Goal: Task Accomplishment & Management: Use online tool/utility

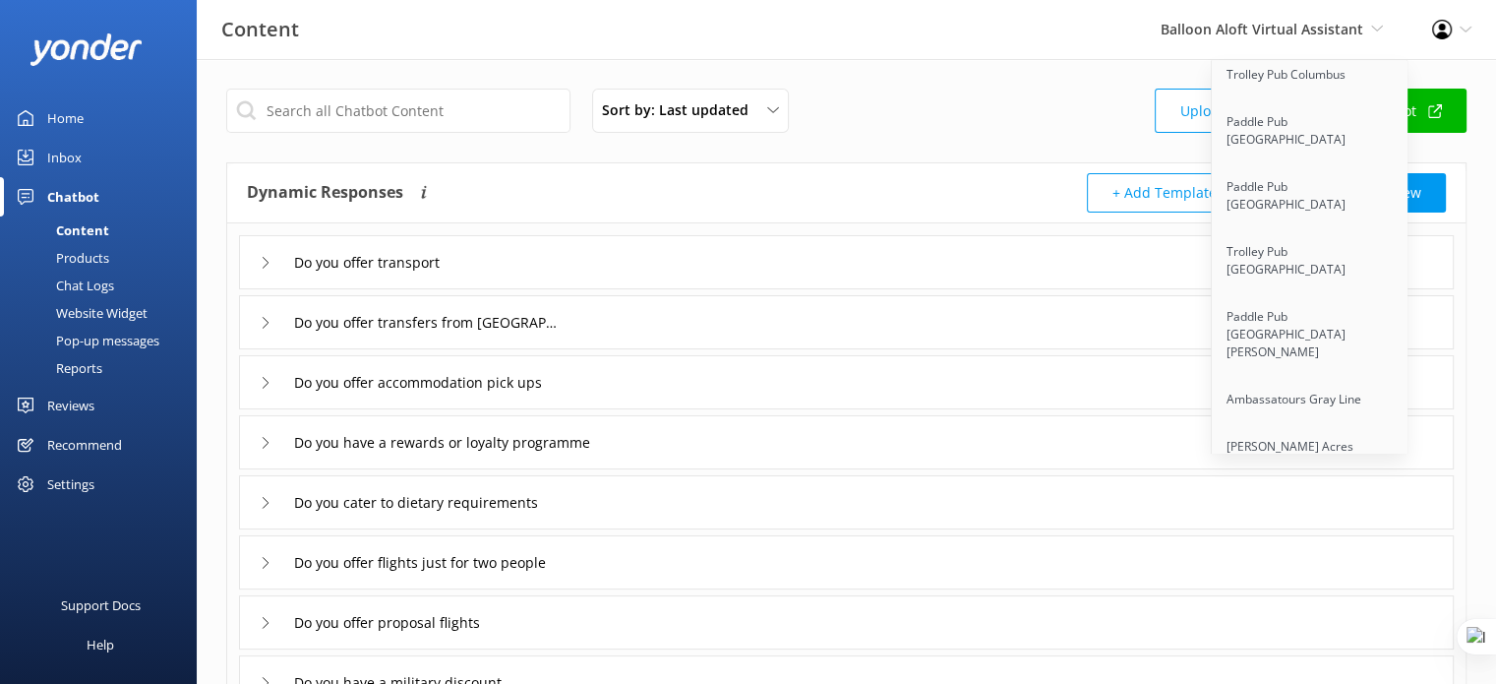
scroll to position [16214, 0]
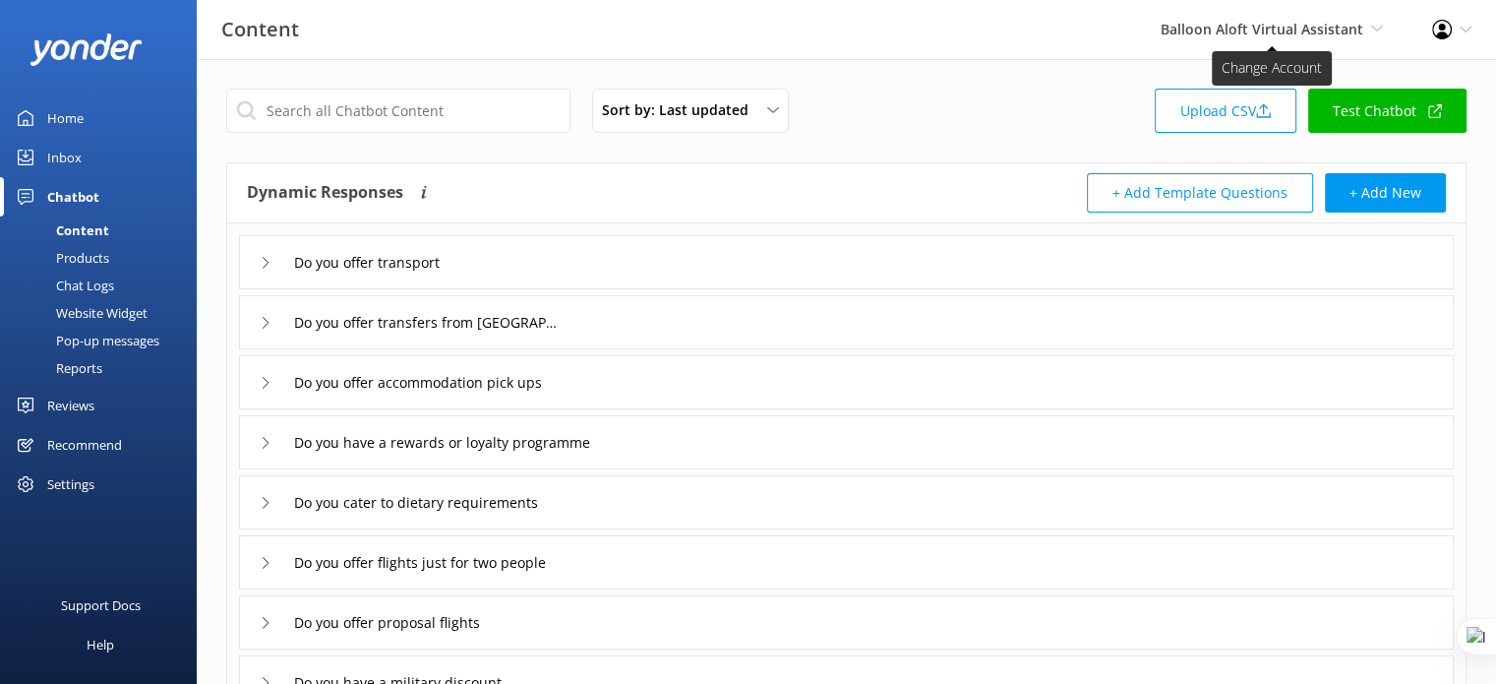
click at [1286, 21] on span "Balloon Aloft Virtual Assistant" at bounding box center [1262, 29] width 203 height 19
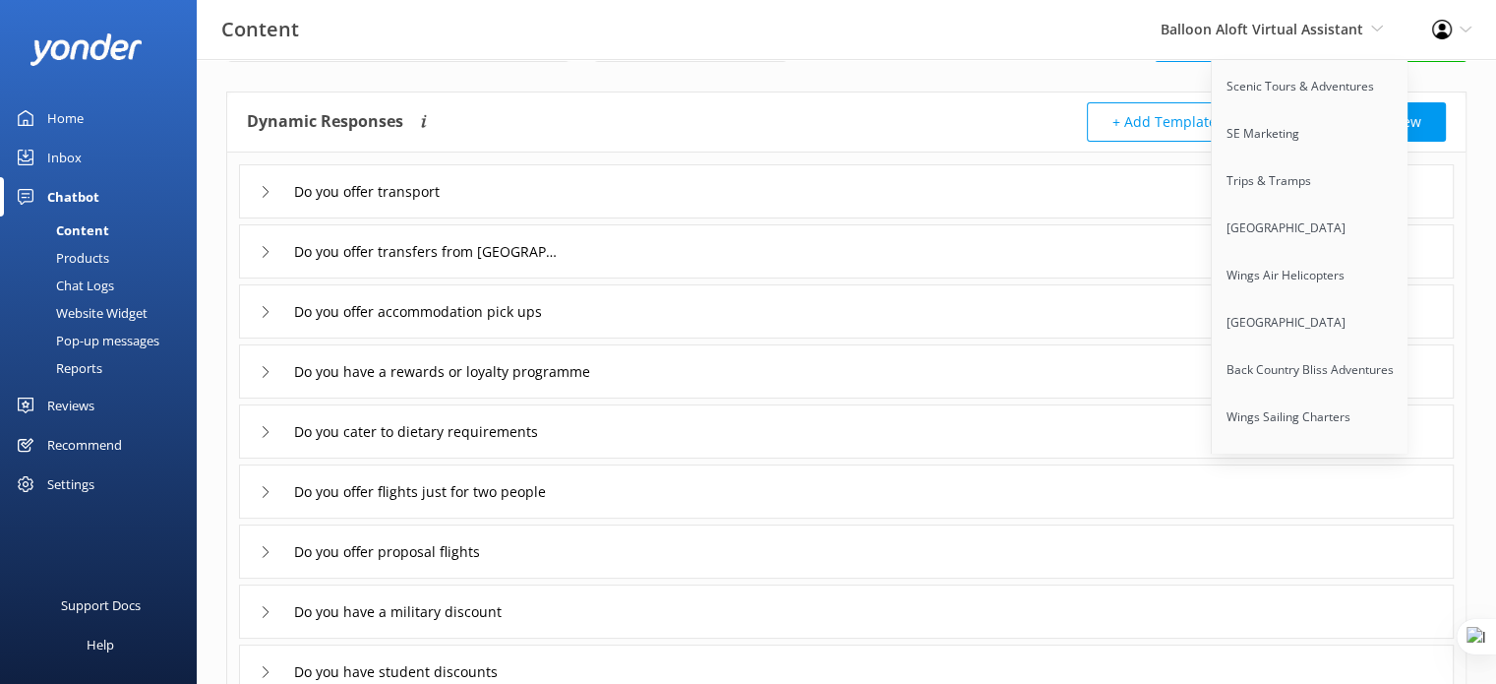
scroll to position [74, 0]
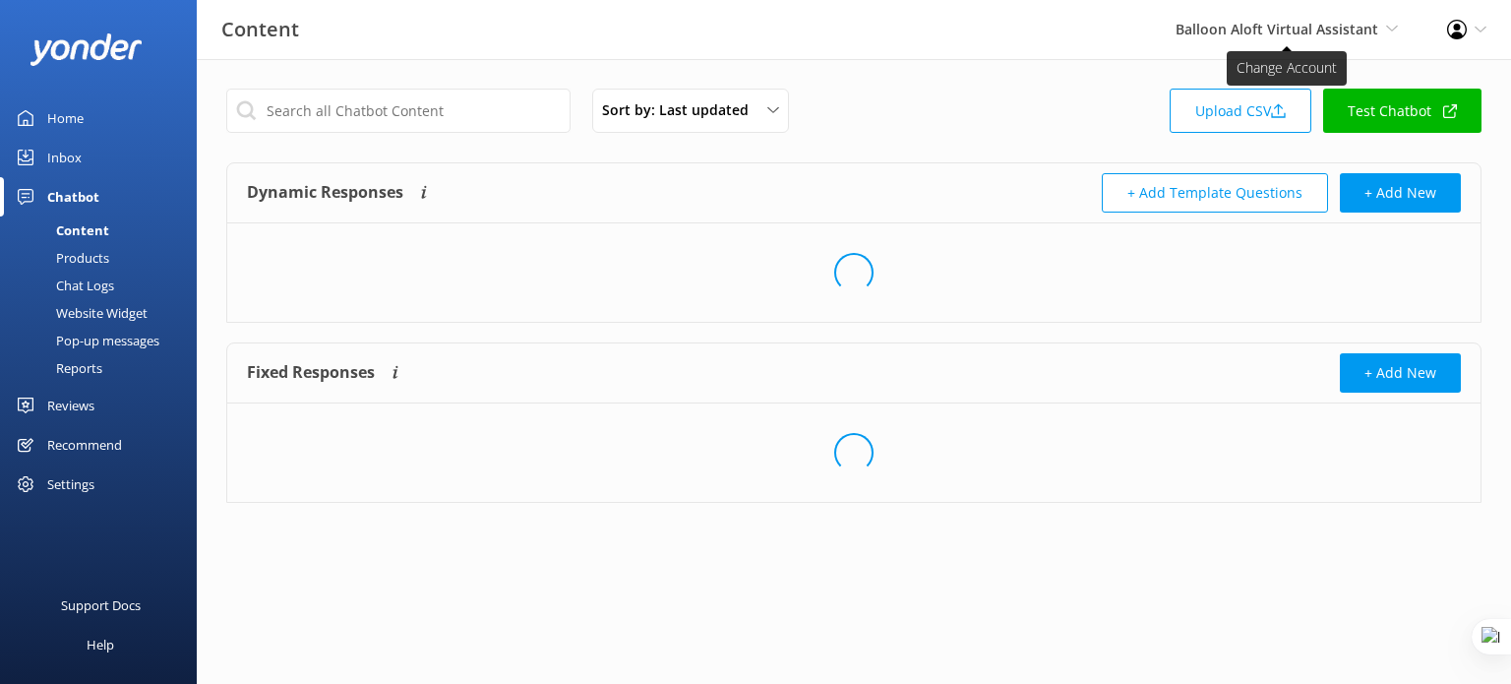
click at [1330, 32] on span "Balloon Aloft Virtual Assistant" at bounding box center [1277, 29] width 203 height 19
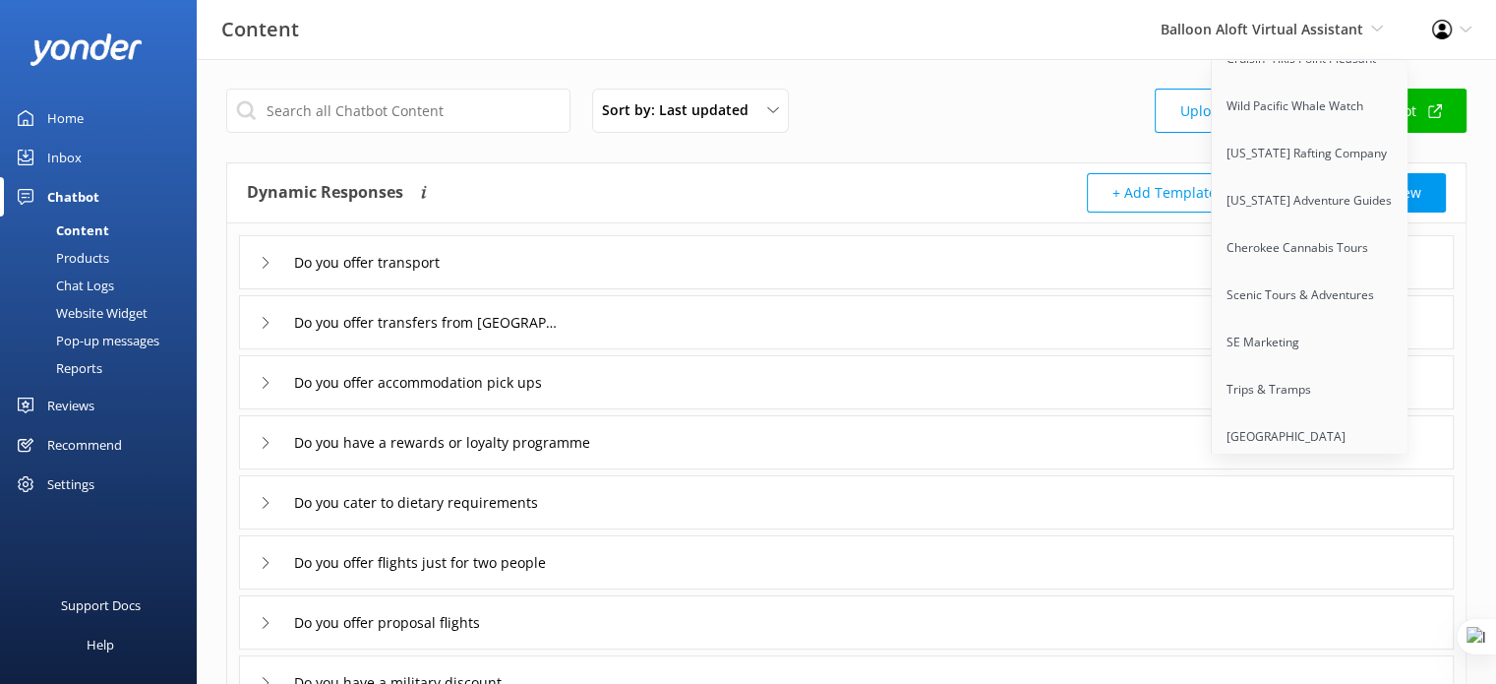
scroll to position [16261, 0]
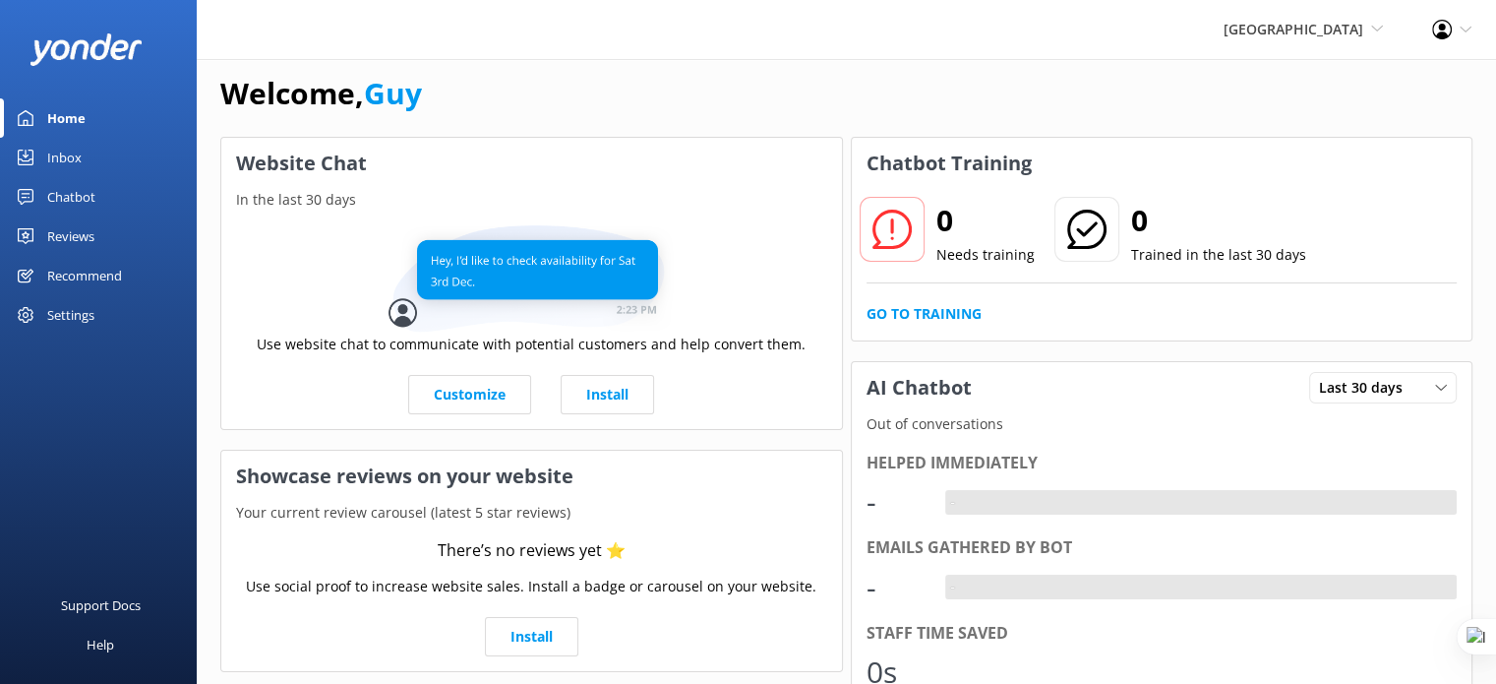
scroll to position [24, 0]
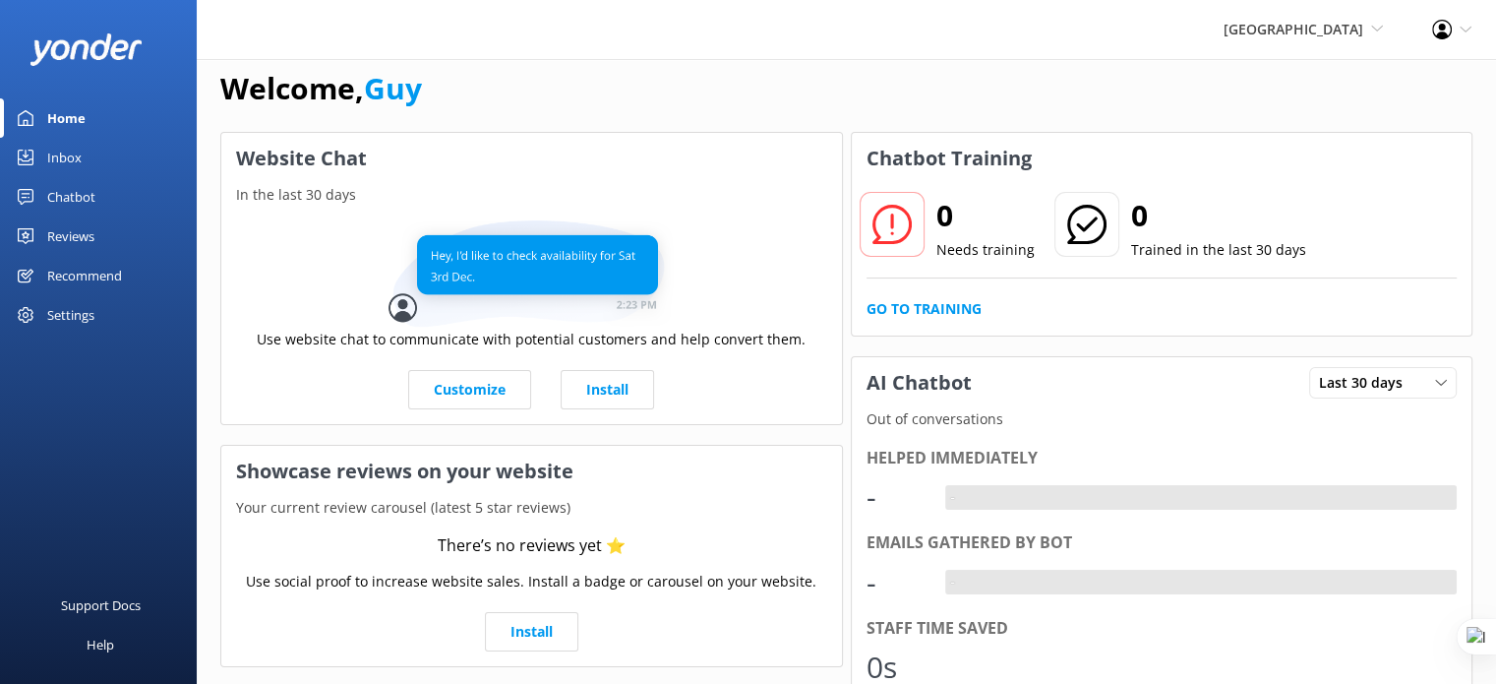
click at [64, 283] on div "Recommend" at bounding box center [84, 275] width 75 height 39
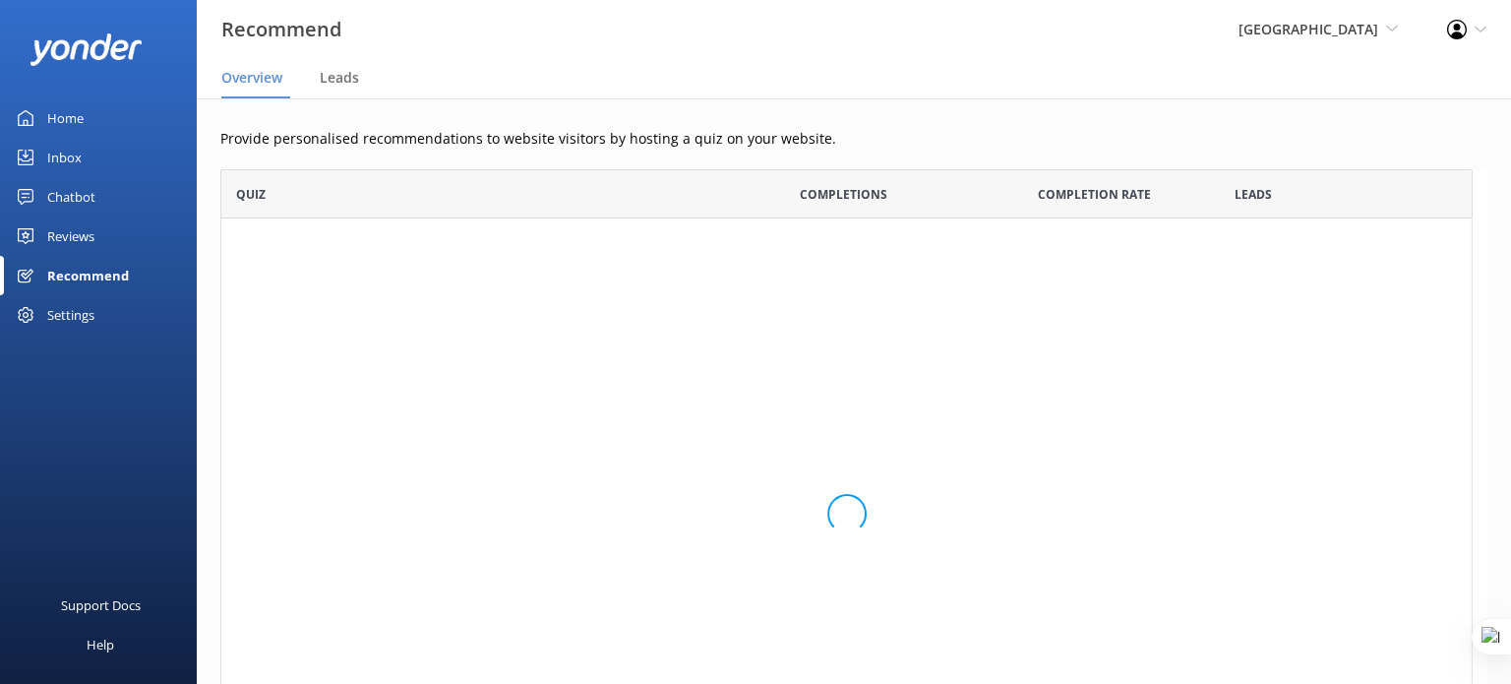
scroll to position [16, 16]
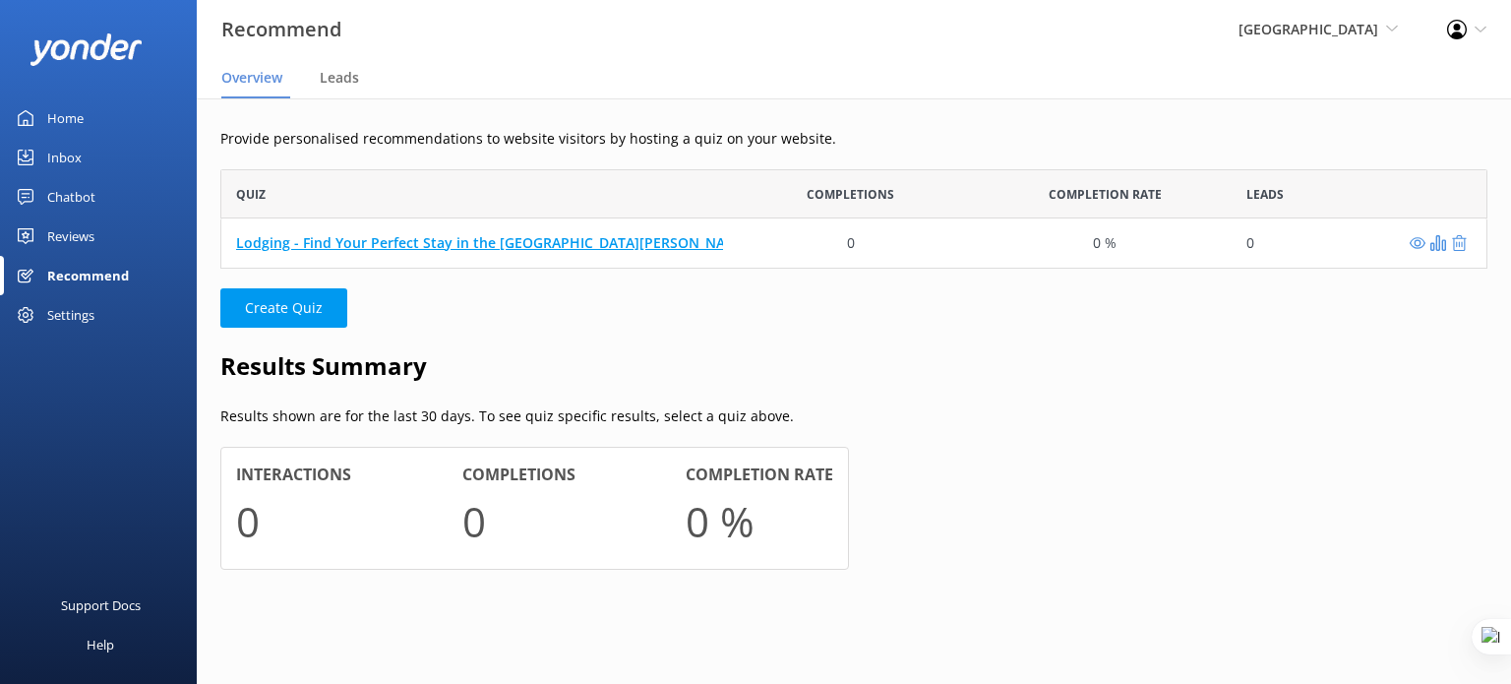
click at [429, 240] on link "Lodging - Find Your Perfect Stay in the San Juan Mountains!" at bounding box center [495, 242] width 518 height 19
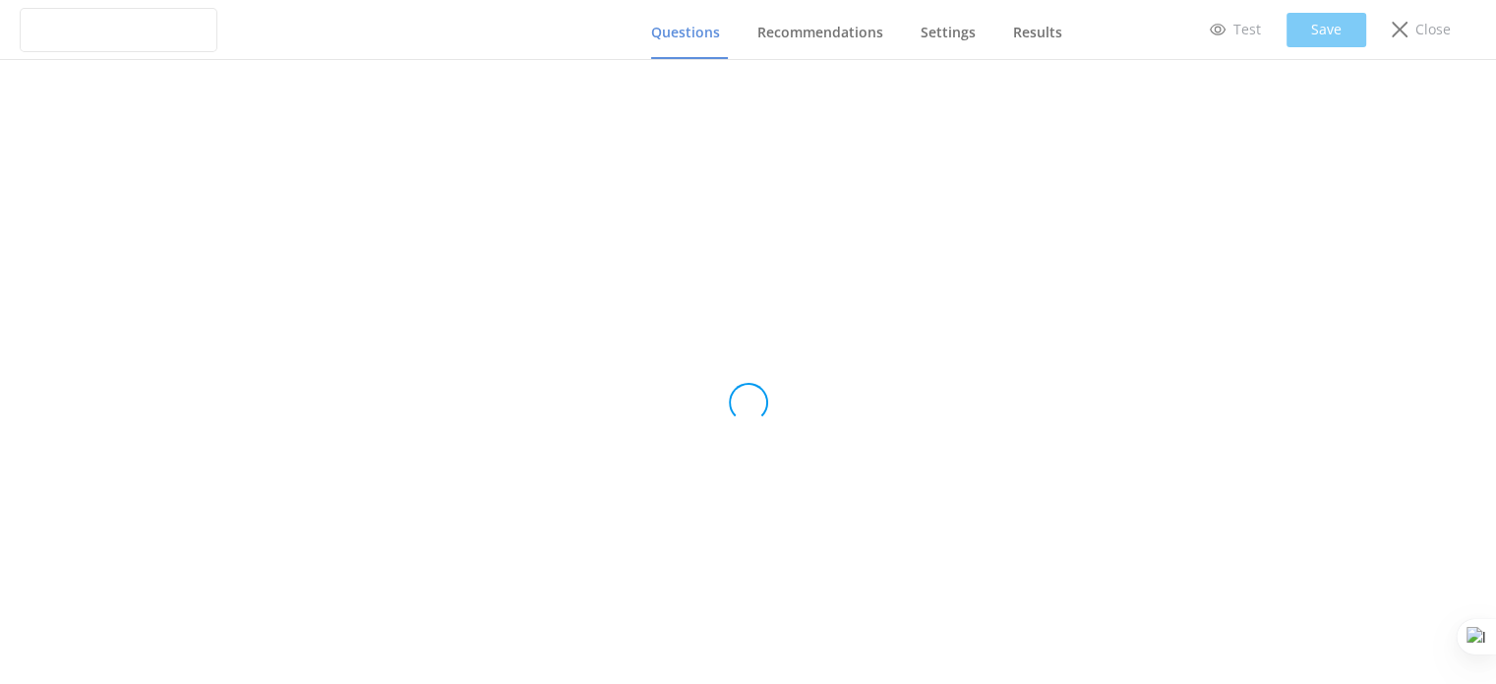
type input "Lodging - Find Your Perfect Stay in the San Juan Mountains!"
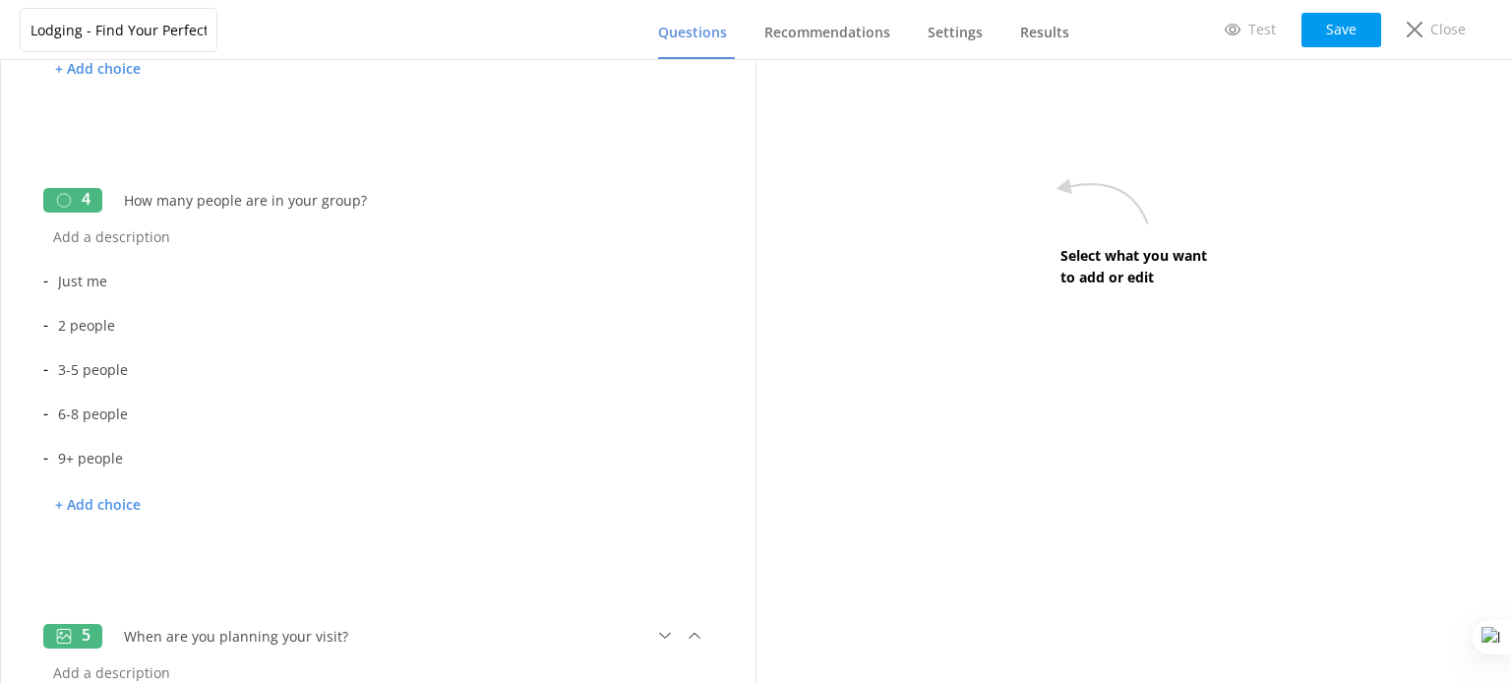
scroll to position [934, 0]
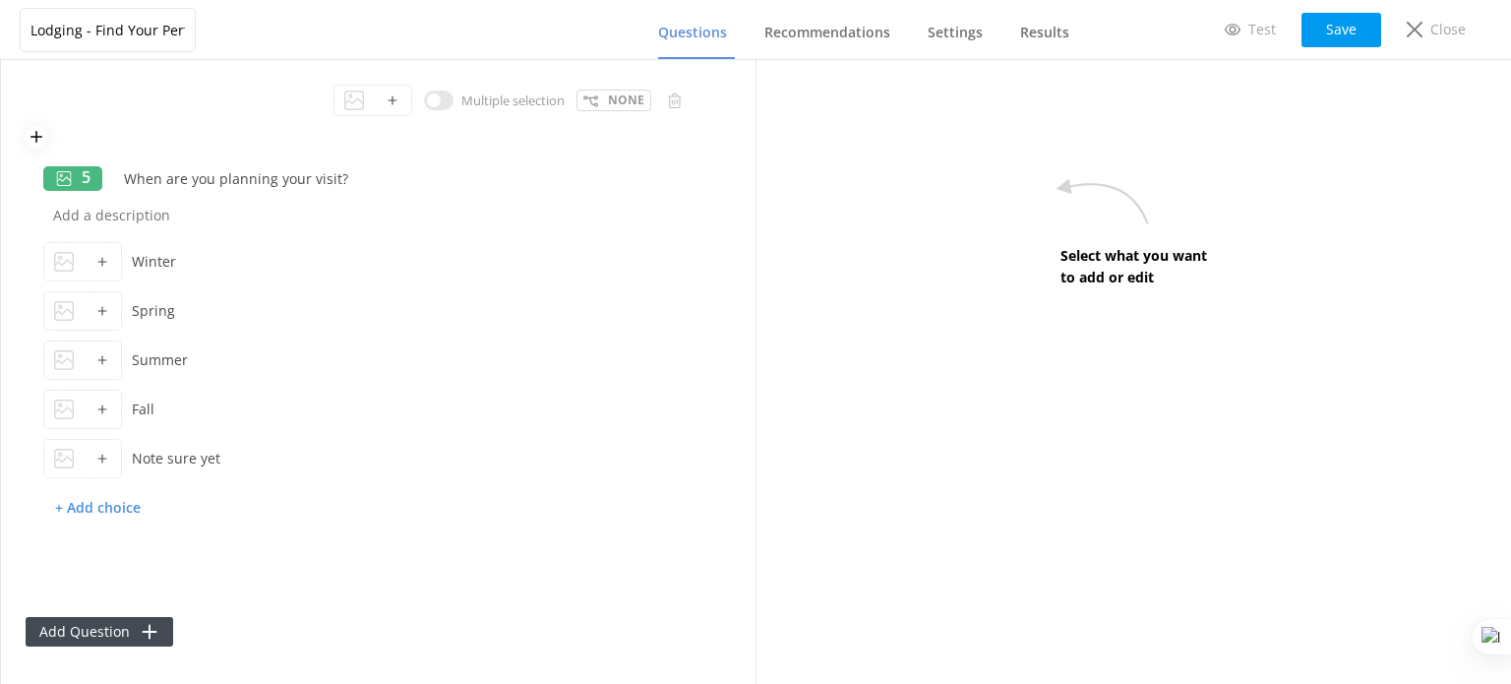
scroll to position [1401, 0]
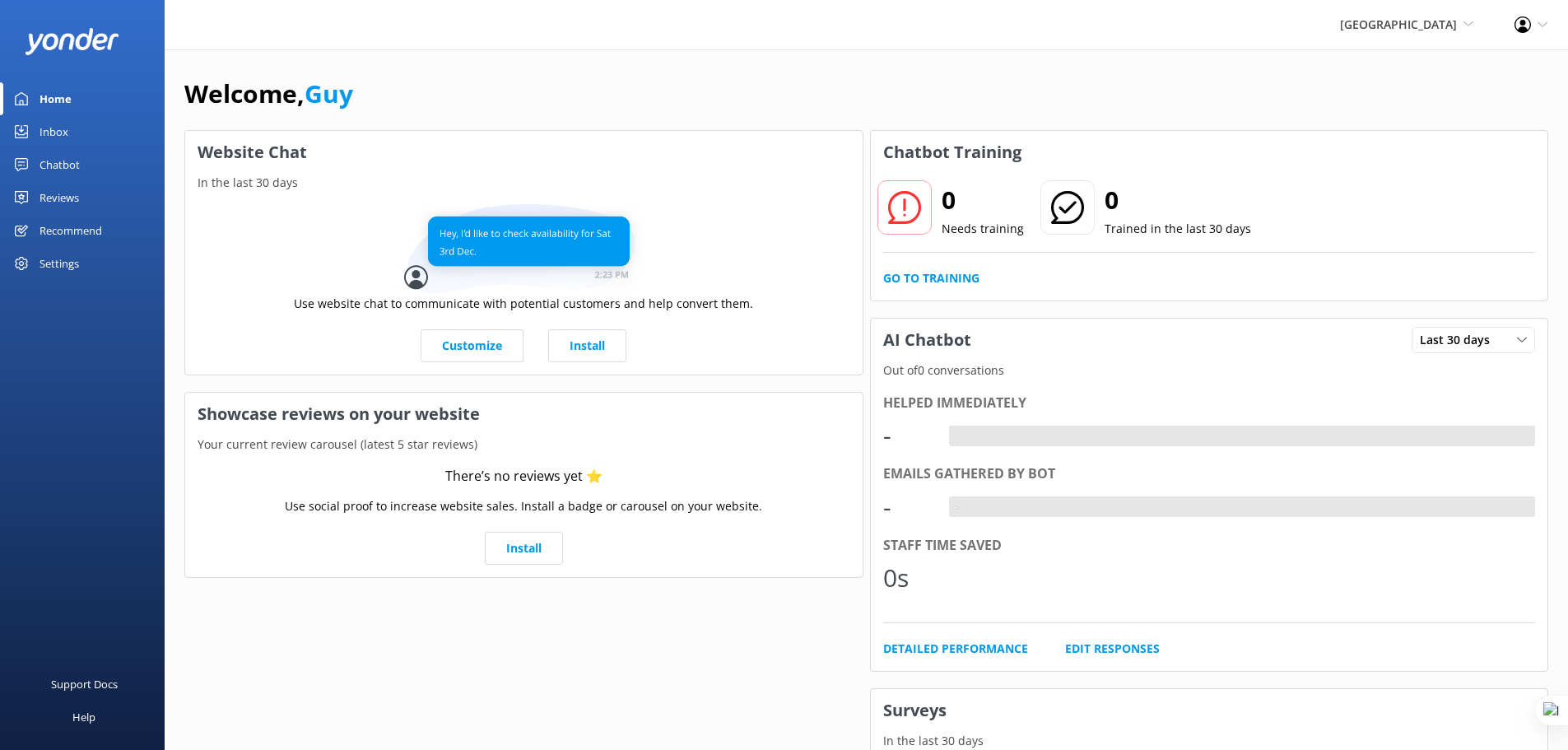
click at [57, 229] on div "Recommend" at bounding box center [70, 230] width 63 height 33
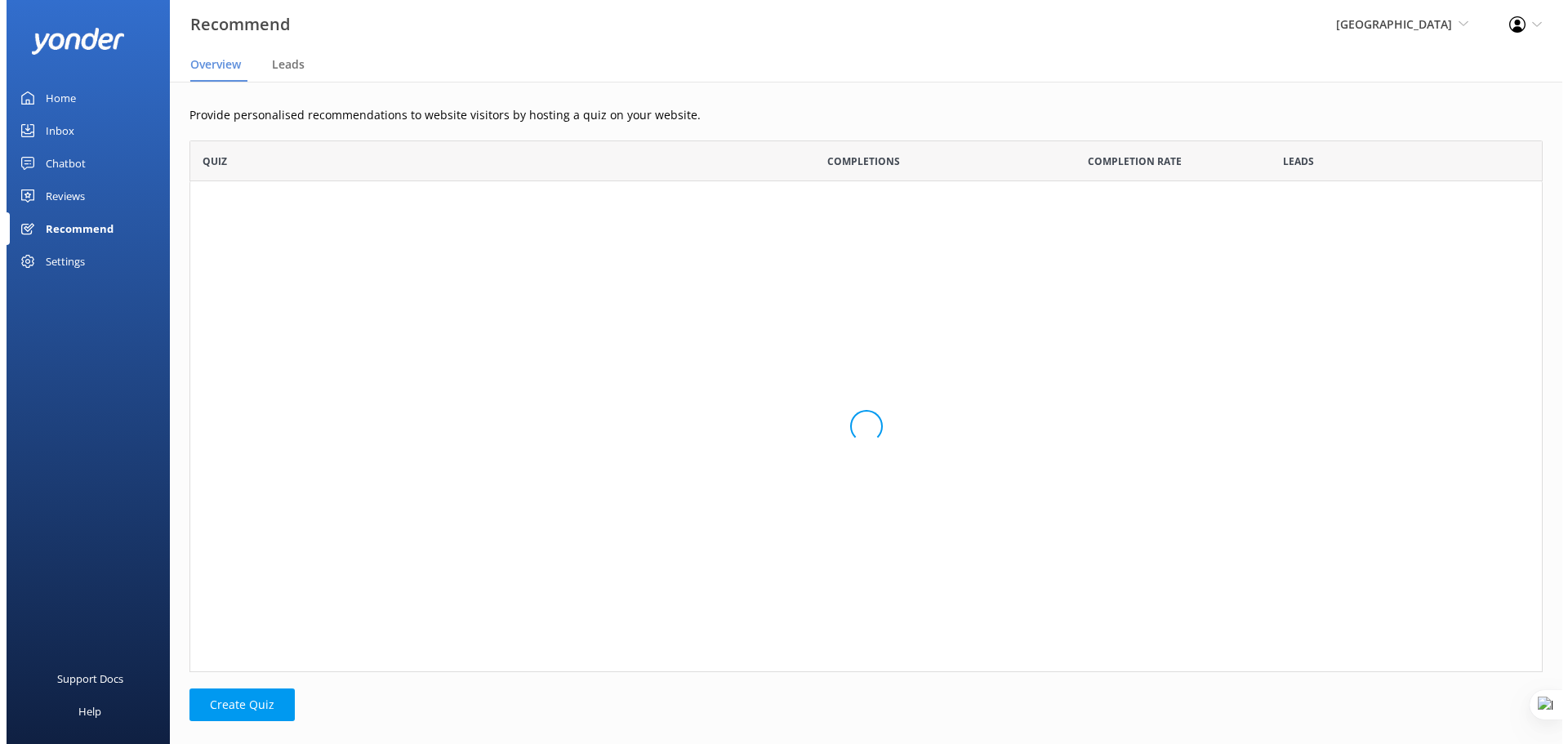
scroll to position [13, 13]
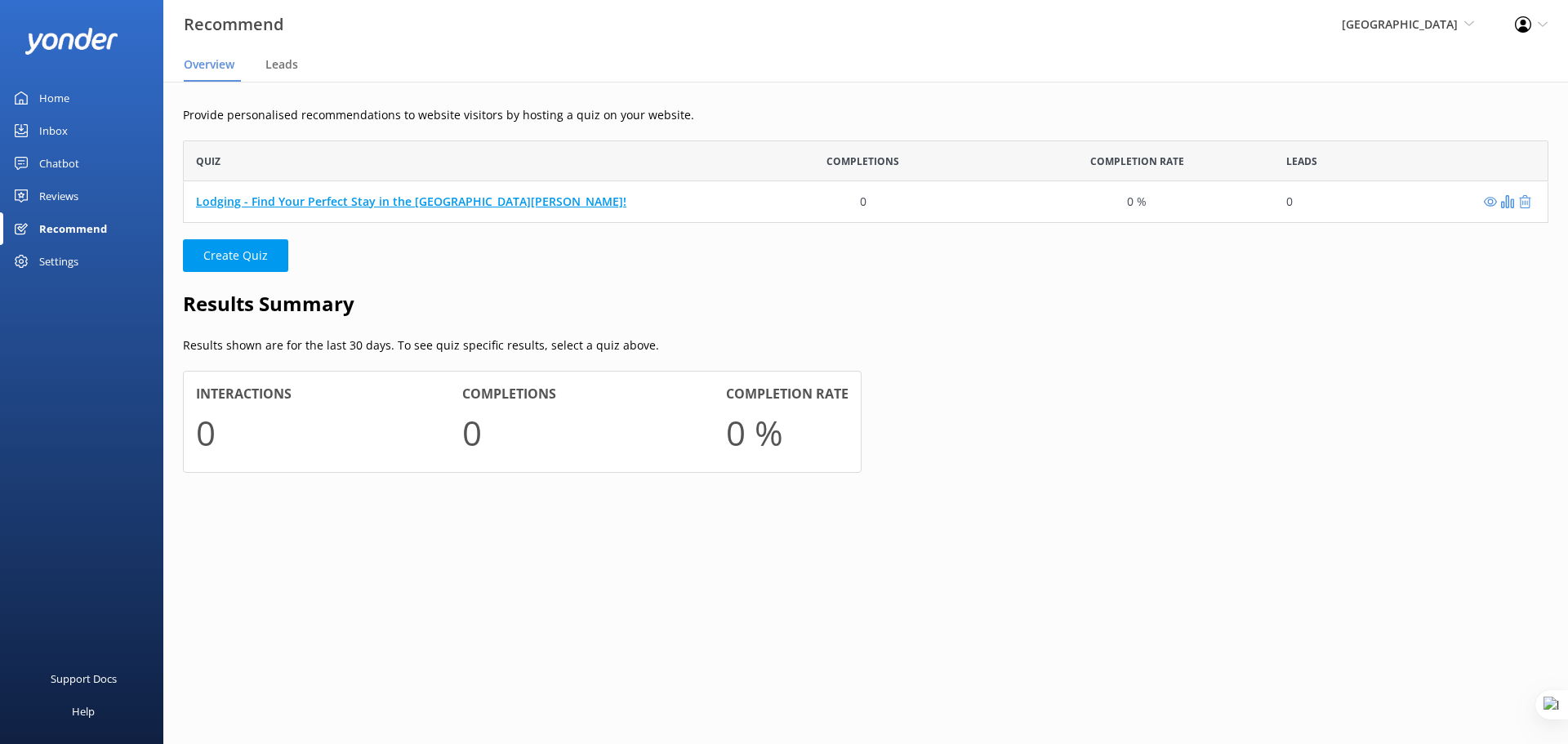
click at [333, 201] on link "Lodging - Find Your Perfect Stay in the San Juan Mountains!" at bounding box center [411, 201] width 430 height 16
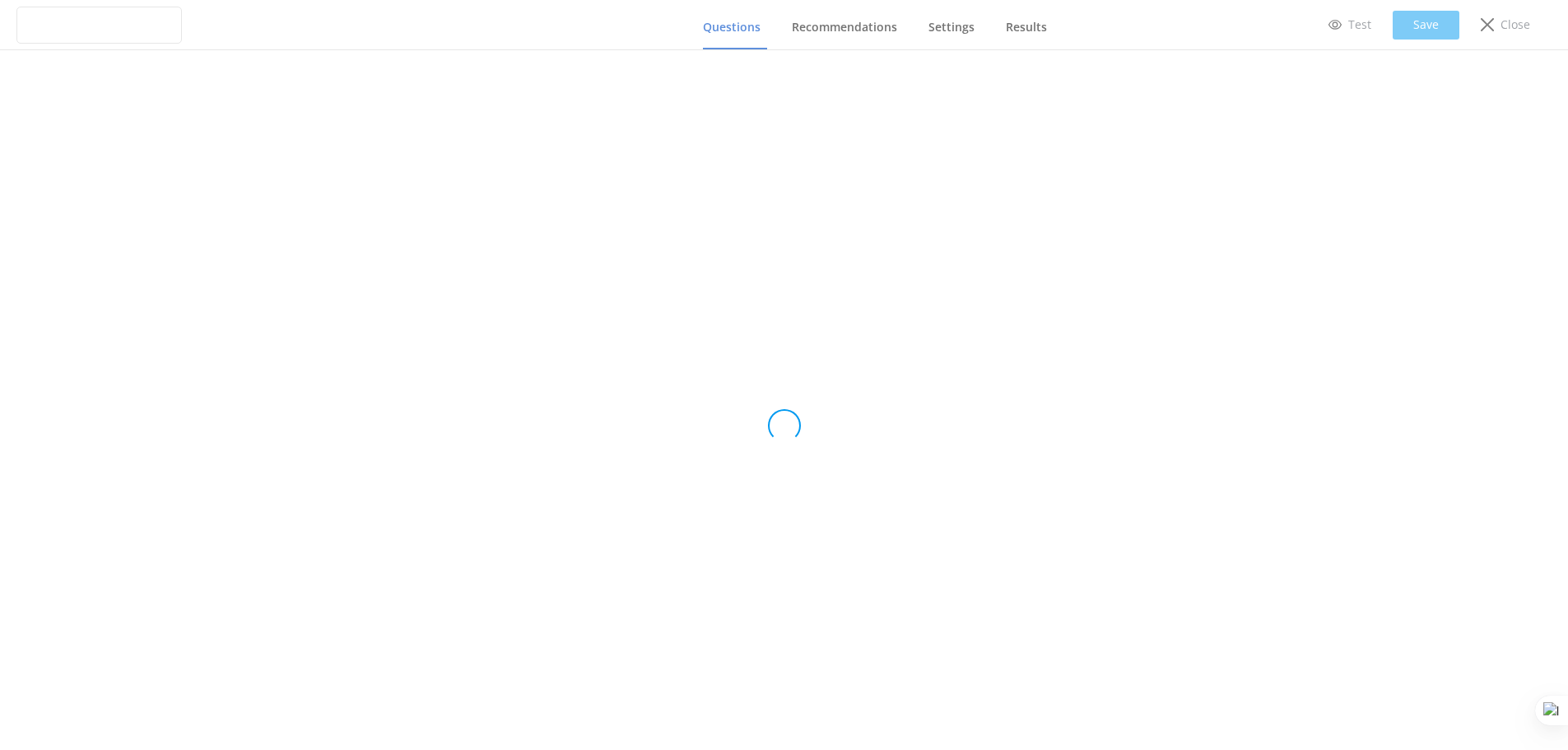
type input "Lodging - Find Your Perfect Stay in the San Juan Mountains!"
